Goal: Transaction & Acquisition: Obtain resource

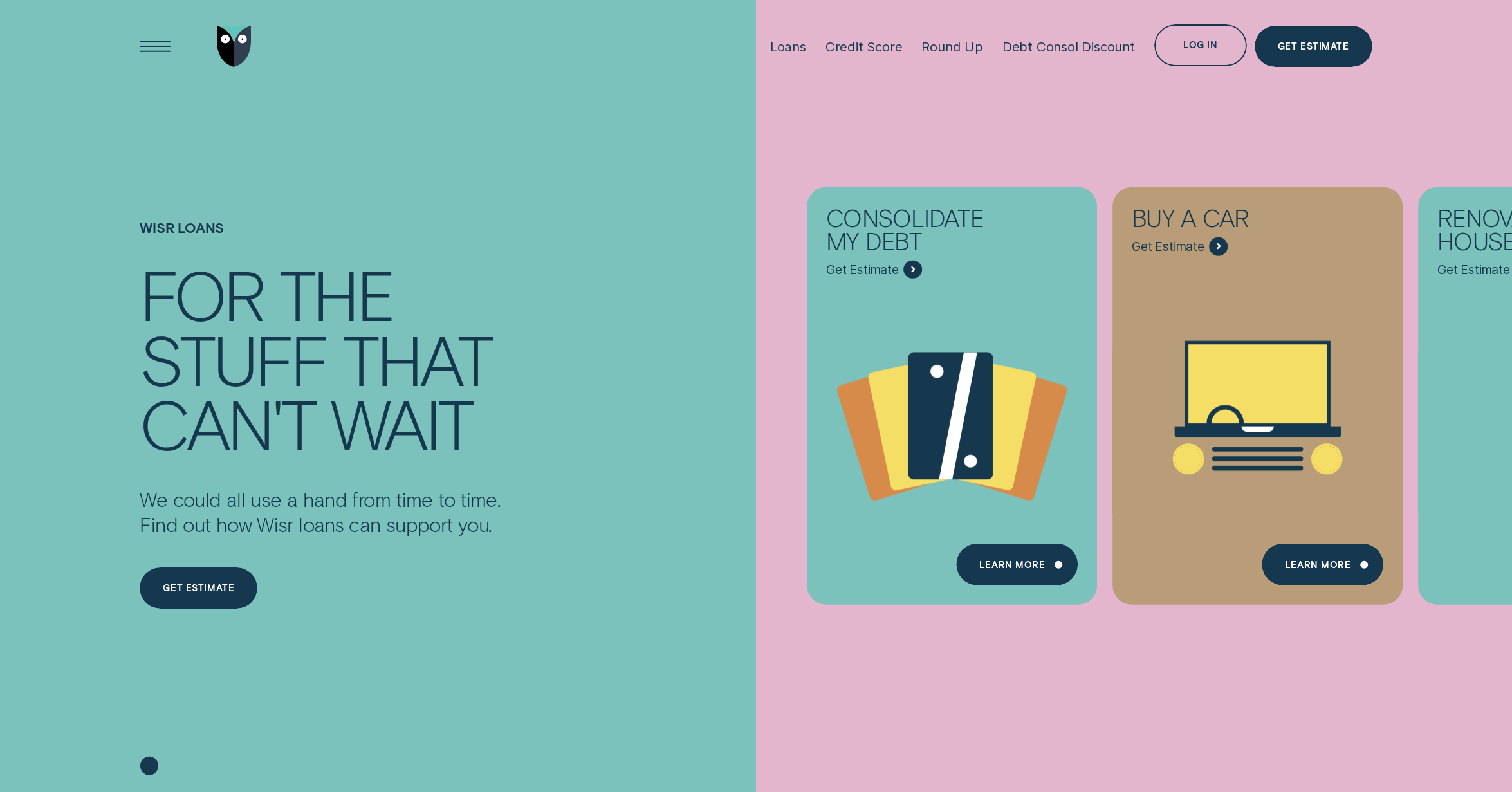
click at [1088, 47] on div "Debt Consol Discount" at bounding box center [1068, 46] width 133 height 16
